Goal: Task Accomplishment & Management: Manage account settings

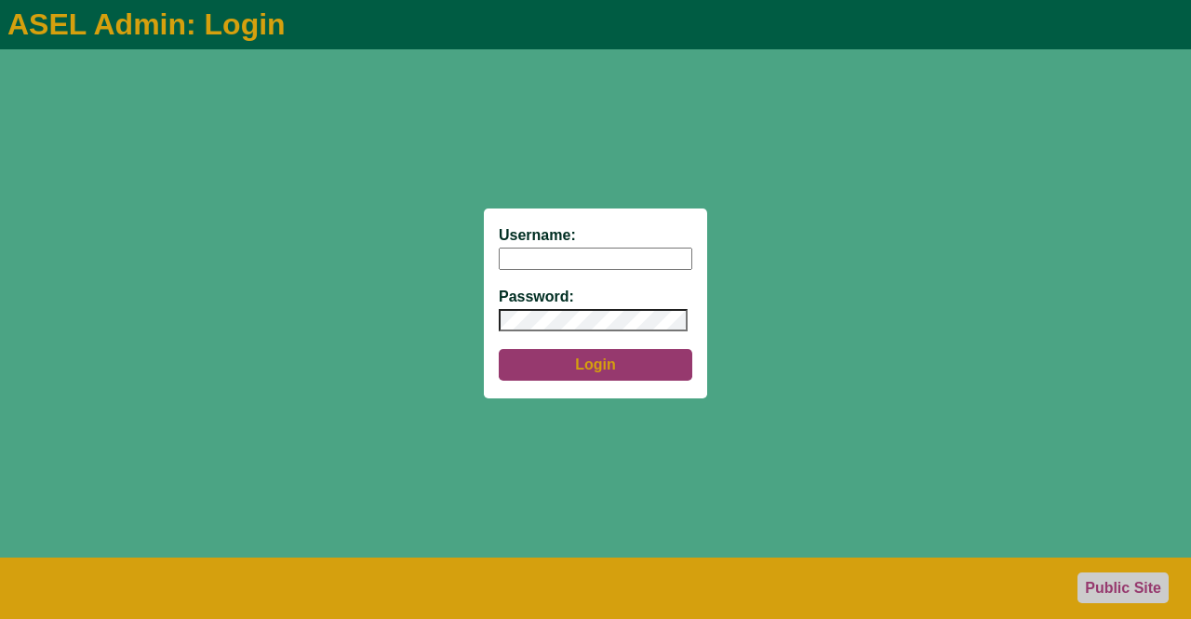
type input "aseladmin"
click at [608, 368] on button "Login" at bounding box center [596, 365] width 194 height 32
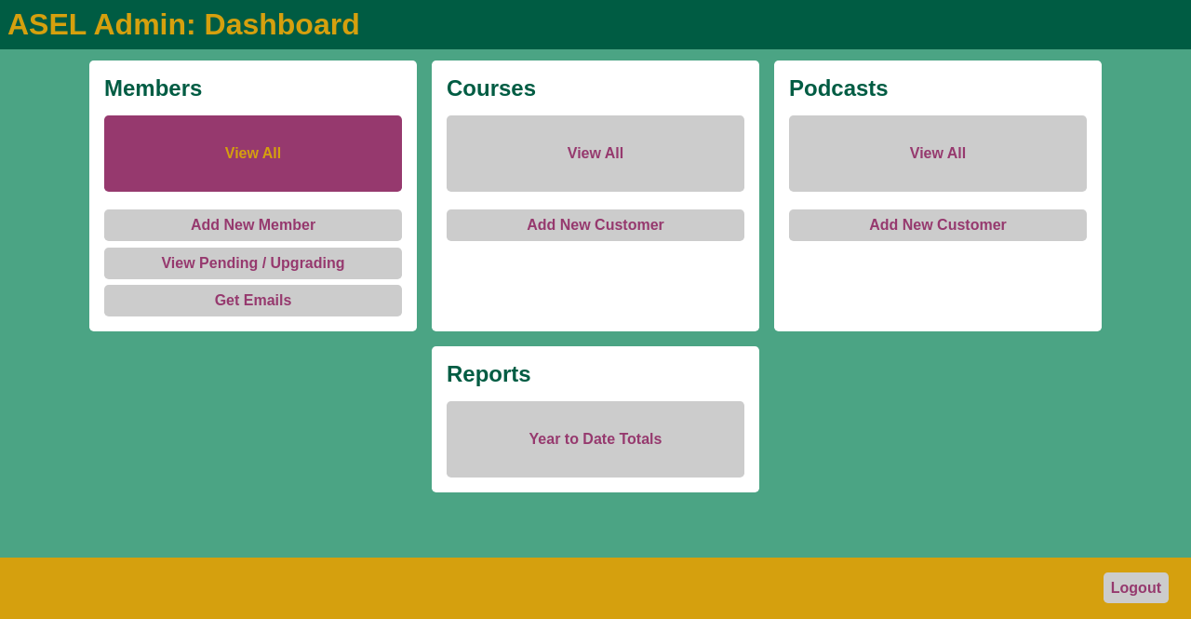
click at [258, 162] on link "View All" at bounding box center [253, 153] width 298 height 76
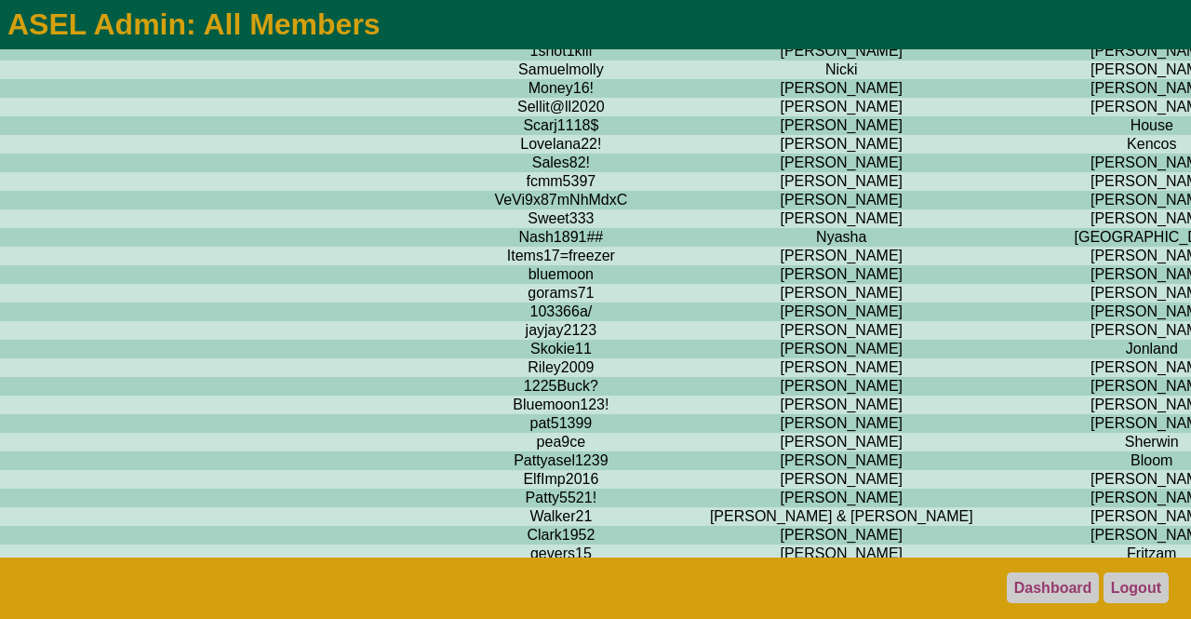
scroll to position [11984, 705]
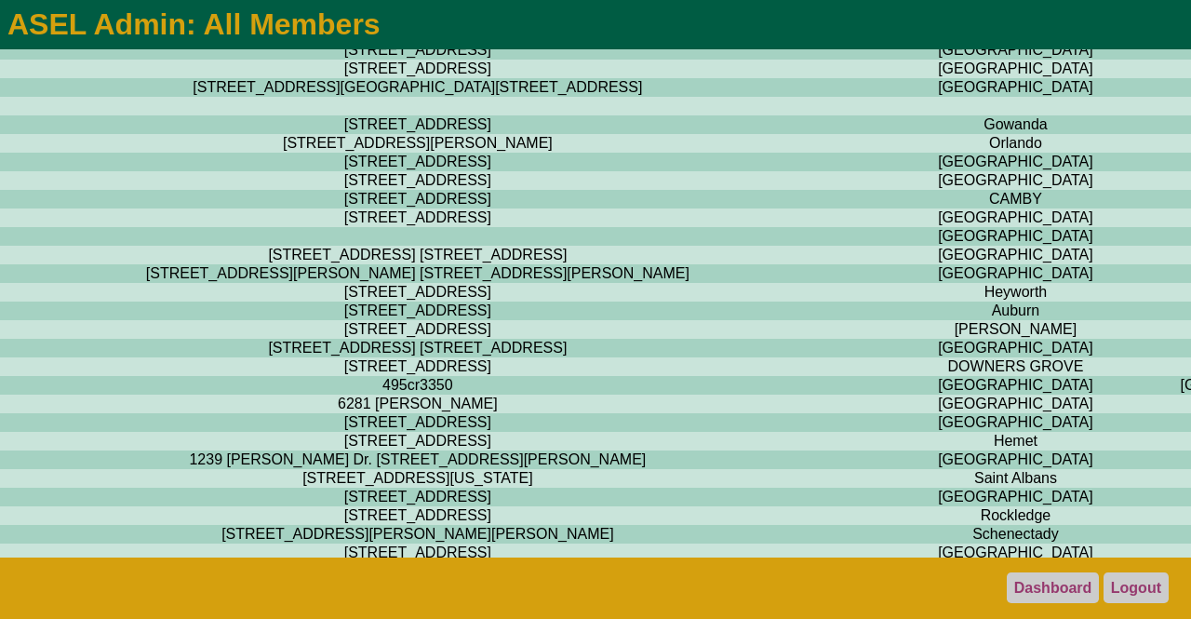
scroll to position [11984, 3446]
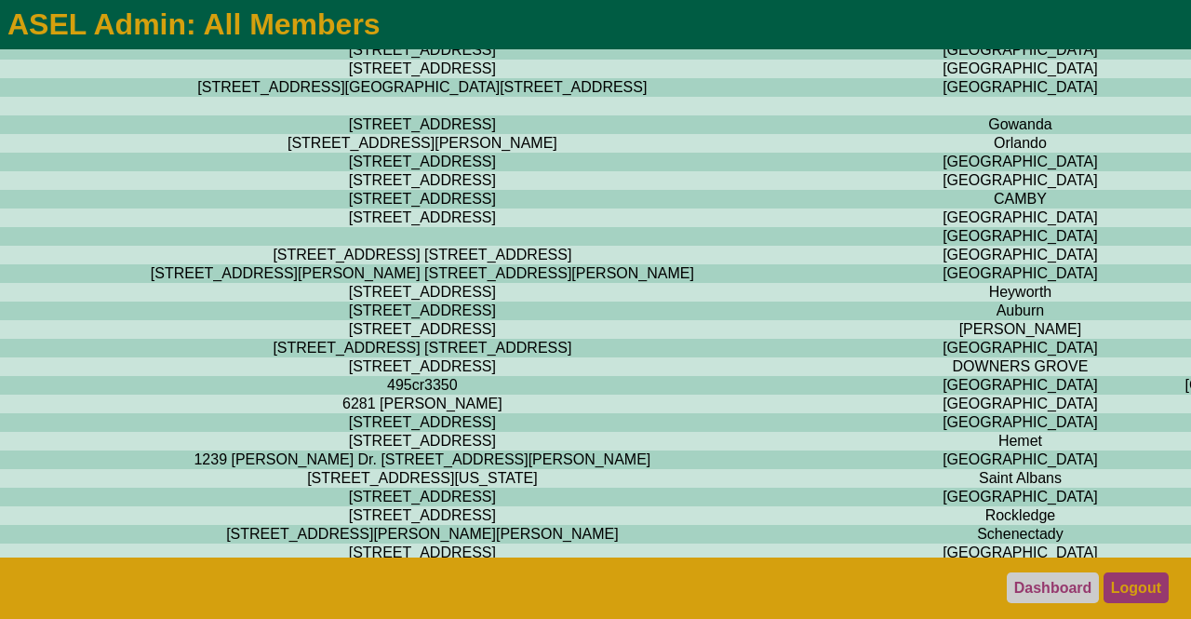
click at [1127, 585] on link "Logout" at bounding box center [1136, 587] width 65 height 31
